Goal: Information Seeking & Learning: Learn about a topic

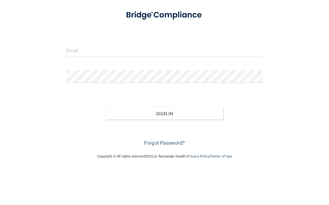
scroll to position [47, 0]
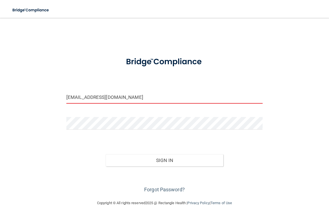
type input "[EMAIL_ADDRESS][DOMAIN_NAME]"
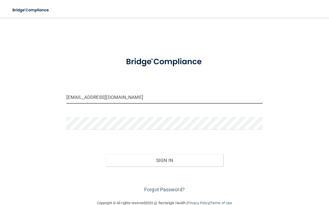
click at [164, 160] on button "Sign In" at bounding box center [165, 160] width 118 height 12
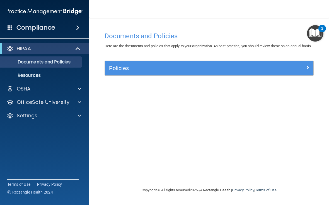
click at [73, 104] on div at bounding box center [79, 102] width 14 height 7
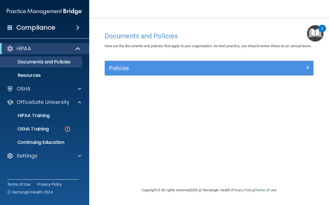
click at [65, 131] on img at bounding box center [67, 129] width 7 height 7
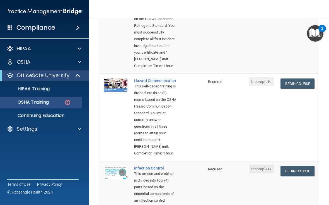
scroll to position [98, 0]
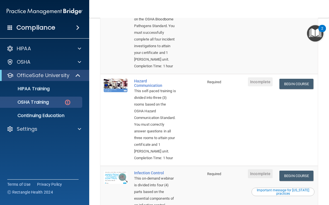
click at [297, 89] on link "Begin Course" at bounding box center [297, 84] width 34 height 10
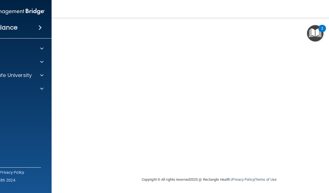
scroll to position [58, 0]
click at [20, 82] on div "HIPAA Documents and Policies Report an Incident Business Associates Emergency P…" at bounding box center [7, 70] width 90 height 58
click at [16, 76] on p "OfficeSafe University" at bounding box center [5, 75] width 53 height 7
click at [17, 102] on div "OSHA Training" at bounding box center [4, 102] width 76 height 6
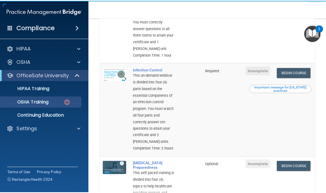
scroll to position [208, 0]
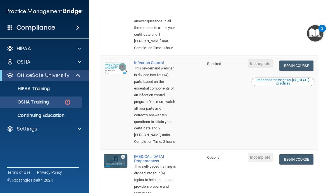
click at [296, 71] on link "Begin Course" at bounding box center [297, 66] width 34 height 10
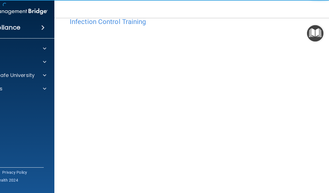
scroll to position [17, 0]
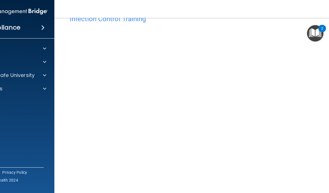
click at [328, 3] on nav "Toggle navigation [PERSON_NAME] [EMAIL_ADDRESS][DOMAIN_NAME] Manage My Enterpri…" at bounding box center [209, 9] width 310 height 18
click at [36, 82] on div "HIPAA Documents and Policies Report an Incident Business Associates Emergency P…" at bounding box center [10, 70] width 90 height 58
click at [44, 78] on span at bounding box center [44, 75] width 3 height 7
click at [35, 104] on img at bounding box center [32, 102] width 7 height 7
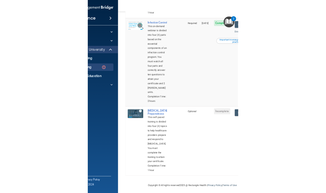
scroll to position [327, 0]
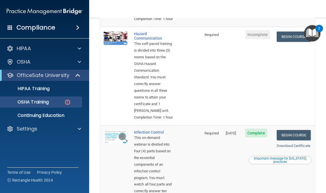
scroll to position [147, 0]
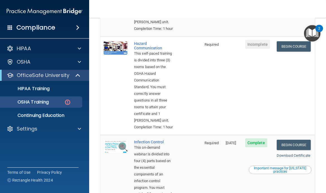
click at [298, 52] on link "Begin Course" at bounding box center [294, 46] width 34 height 10
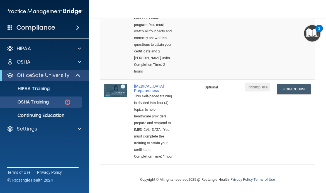
scroll to position [313, 0]
click at [298, 94] on link "Begin Course" at bounding box center [294, 89] width 34 height 10
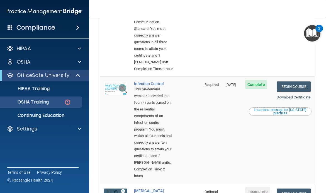
scroll to position [149, 0]
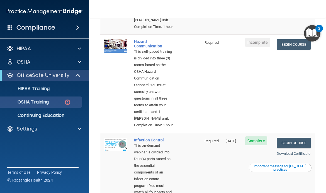
click at [150, 48] on div "Hazard Communication" at bounding box center [153, 43] width 39 height 9
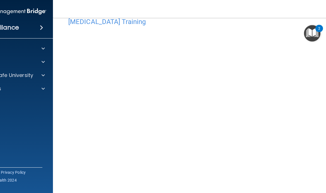
scroll to position [13, 0]
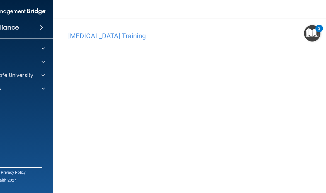
click at [317, 33] on img "Open Resource Center, 2 new notifications" at bounding box center [312, 33] width 16 height 16
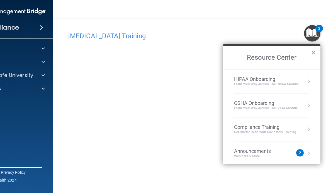
click at [305, 155] on div "Announcements Webinars & More 2" at bounding box center [271, 153] width 75 height 10
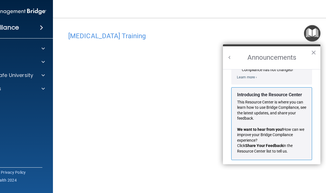
click at [232, 56] on button "Back to Resource Center Home" at bounding box center [230, 58] width 6 height 6
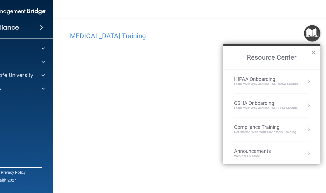
scroll to position [75, 0]
click at [312, 52] on button "×" at bounding box center [313, 52] width 5 height 9
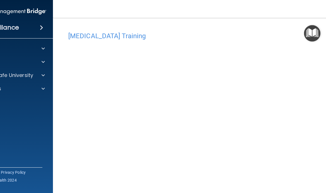
scroll to position [0, 0]
click at [71, 7] on nav "Toggle navigation Jayda Monroe jonesjayda908@gmail.com Manage My Enterprise ADA…" at bounding box center [208, 9] width 310 height 18
click at [37, 23] on div "Compliance" at bounding box center [8, 27] width 89 height 12
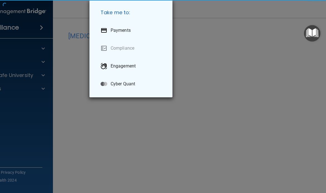
click at [40, 30] on div "Take me to: Payments Compliance Engagement Cyber Quant" at bounding box center [163, 96] width 326 height 193
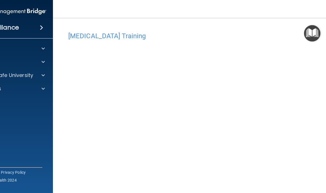
click at [40, 27] on span at bounding box center [41, 27] width 3 height 7
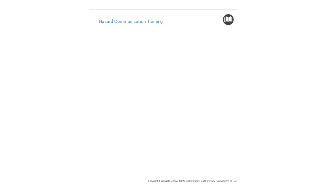
scroll to position [0, 89]
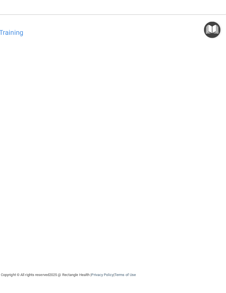
click at [213, 155] on div "Hazard Communication Training This course doesn’t expire until . Are you sure y…" at bounding box center [68, 152] width 293 height 246
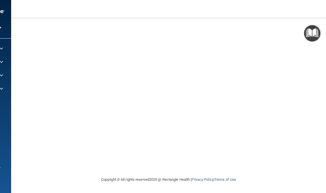
scroll to position [58, 0]
